Goal: Information Seeking & Learning: Learn about a topic

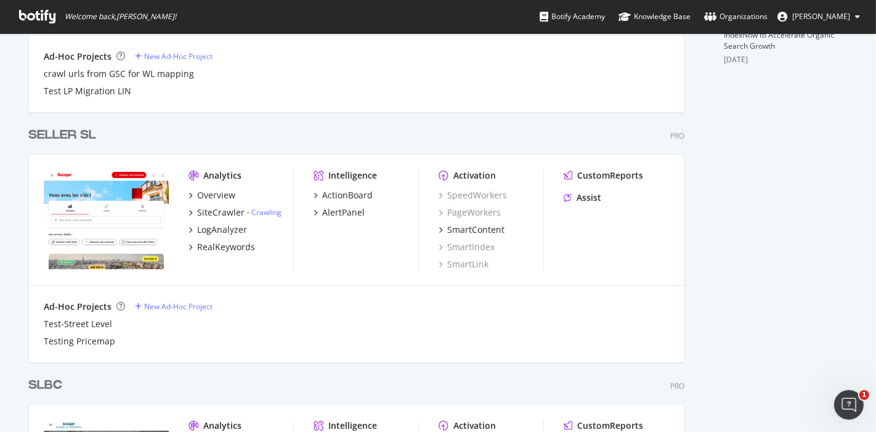
scroll to position [477, 0]
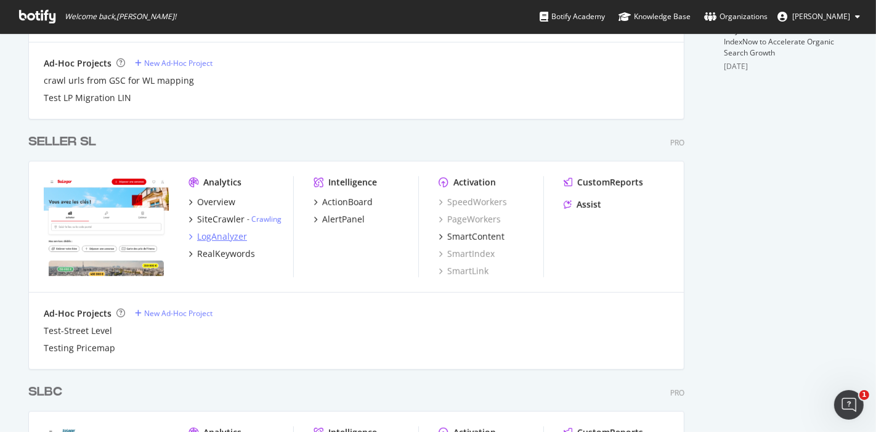
click at [222, 232] on div "LogAnalyzer" at bounding box center [222, 236] width 50 height 12
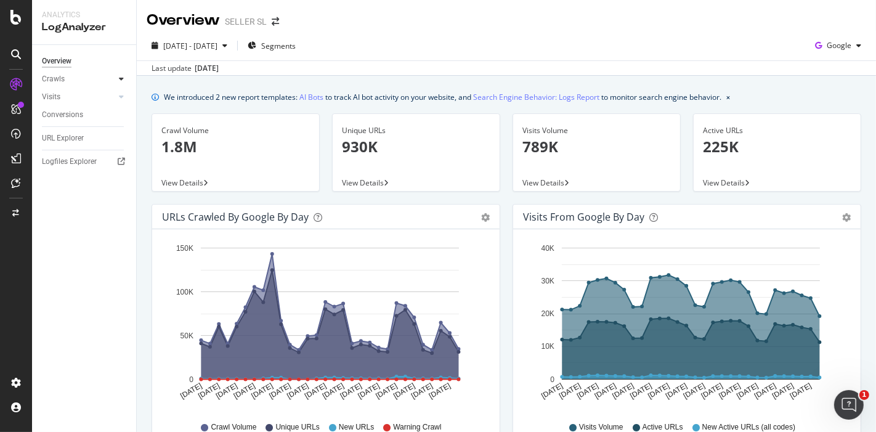
click at [123, 78] on icon at bounding box center [121, 78] width 5 height 7
click at [73, 142] on div "HTTP Codes" at bounding box center [68, 145] width 42 height 13
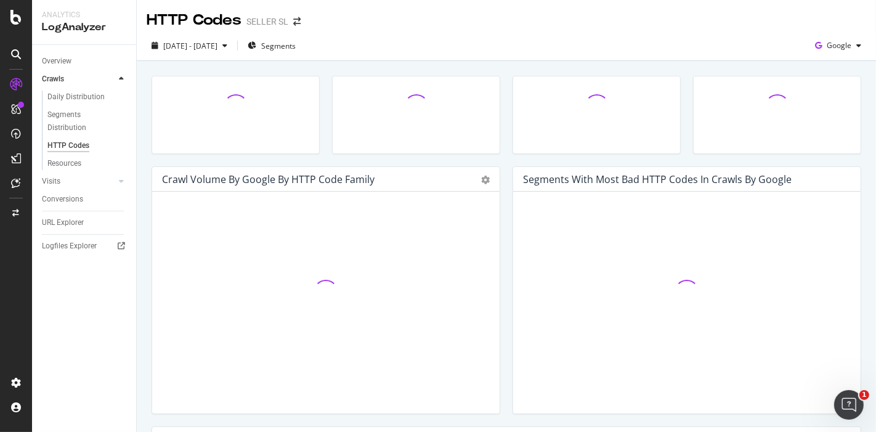
click at [473, 179] on div "Pie Table" at bounding box center [479, 179] width 21 height 12
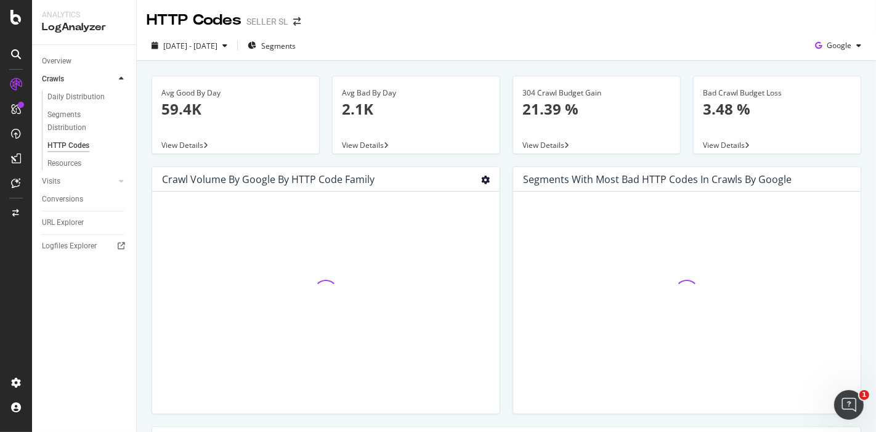
click at [481, 179] on icon "gear" at bounding box center [485, 179] width 9 height 9
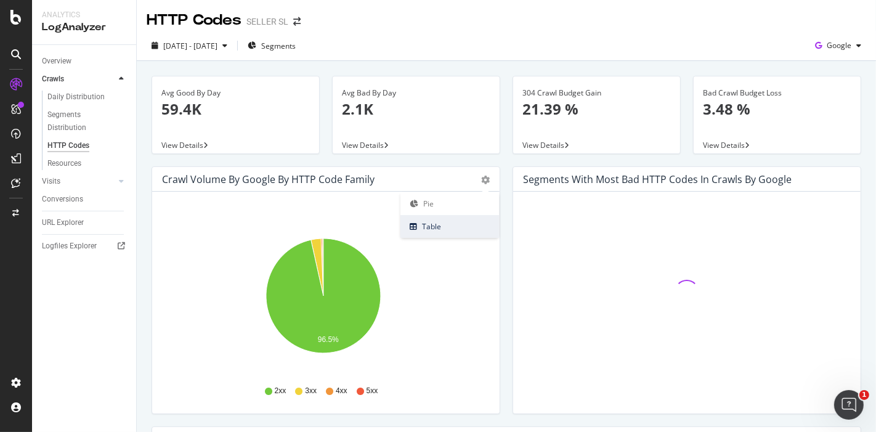
click at [459, 226] on span "Table" at bounding box center [449, 226] width 99 height 17
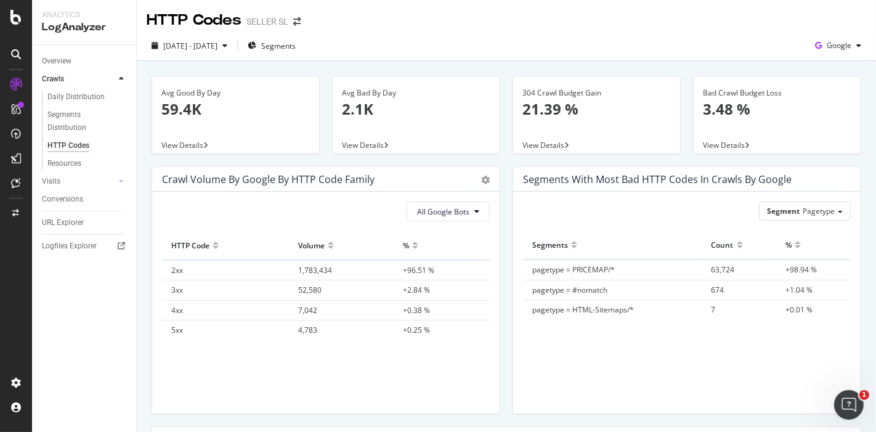
scroll to position [27, 0]
